Goal: Task Accomplishment & Management: Use online tool/utility

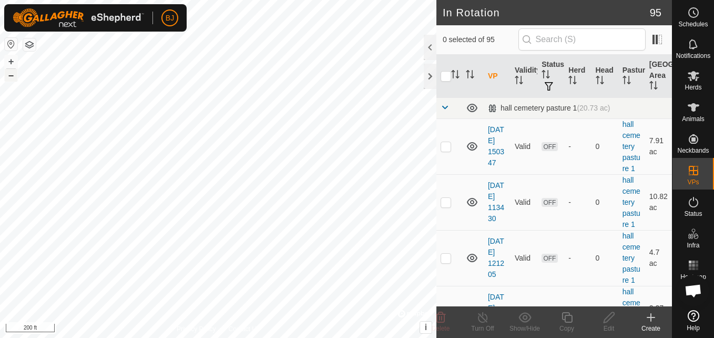
click at [12, 77] on button "–" at bounding box center [11, 75] width 13 height 13
click at [11, 79] on button "–" at bounding box center [11, 75] width 13 height 13
click at [12, 78] on button "–" at bounding box center [11, 75] width 13 height 13
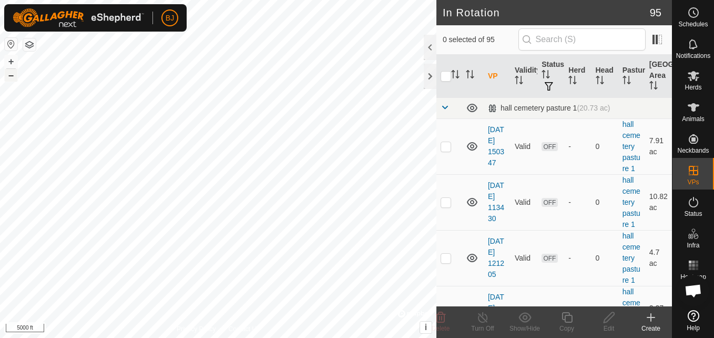
click at [12, 78] on button "–" at bounding box center [11, 75] width 13 height 13
click at [12, 60] on button "+" at bounding box center [11, 61] width 13 height 13
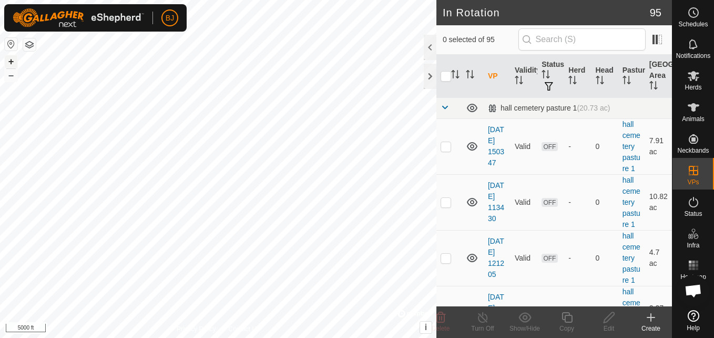
click at [12, 60] on button "+" at bounding box center [11, 61] width 13 height 13
click at [0, 180] on html "BJ Schedules Notifications Herds Animals Neckbands VPs Status Infra Heatmap Hel…" at bounding box center [357, 169] width 714 height 338
click at [11, 64] on button "+" at bounding box center [11, 61] width 13 height 13
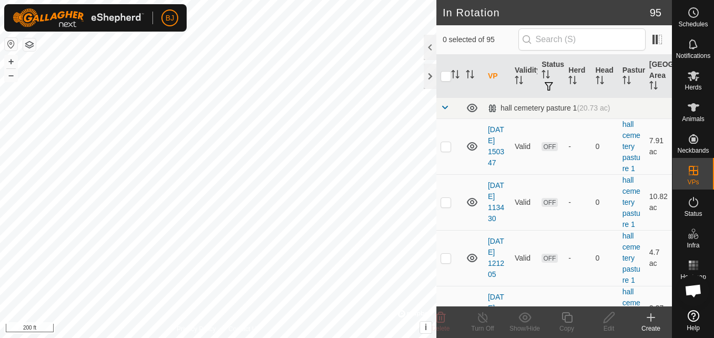
click at [4, 58] on div "+ –" at bounding box center [11, 68] width 14 height 27
click at [8, 59] on button "+" at bounding box center [11, 61] width 13 height 13
click at [16, 60] on button "+" at bounding box center [11, 61] width 13 height 13
checkbox input "true"
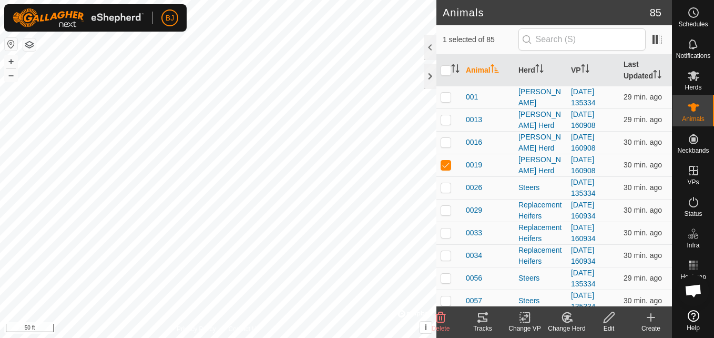
click at [520, 320] on rect at bounding box center [524, 316] width 9 height 9
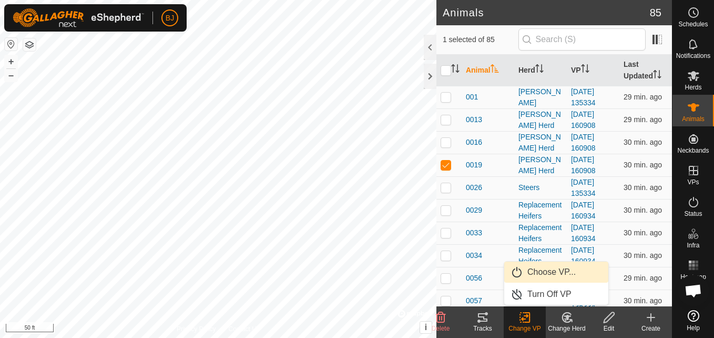
click at [539, 272] on link "Choose VP..." at bounding box center [556, 271] width 104 height 21
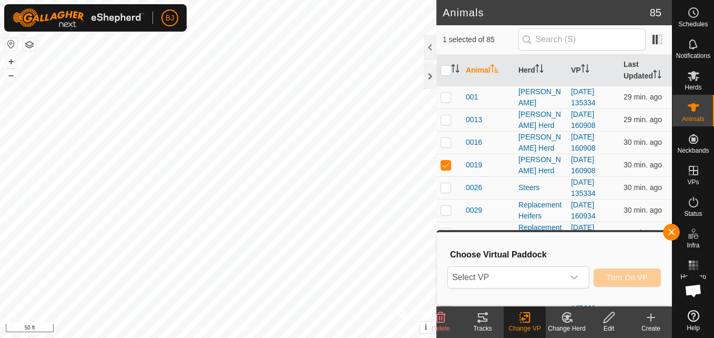
click at [539, 272] on span "Select VP" at bounding box center [506, 277] width 116 height 21
click at [13, 72] on button "–" at bounding box center [11, 75] width 13 height 13
